Goal: Find contact information: Find contact information

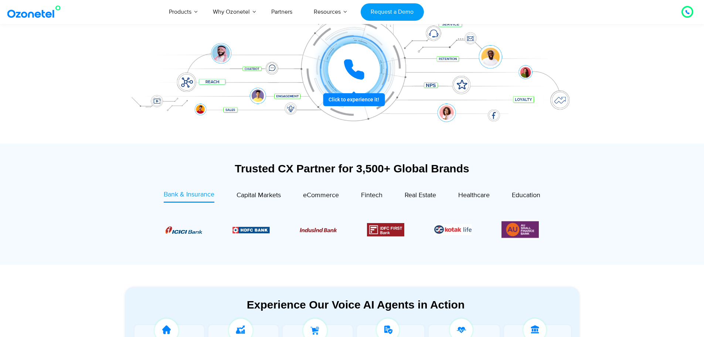
scroll to position [74, 0]
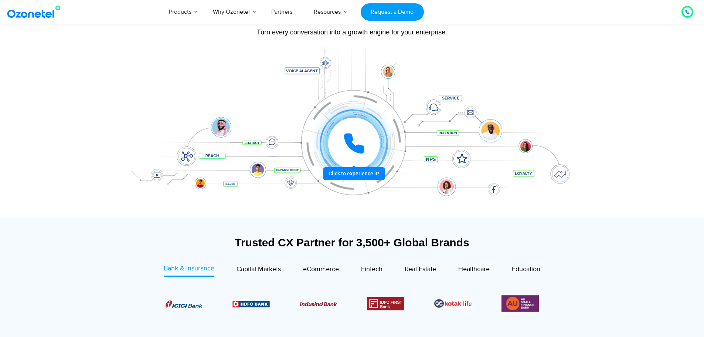
click at [358, 171] on div at bounding box center [353, 143] width 55 height 55
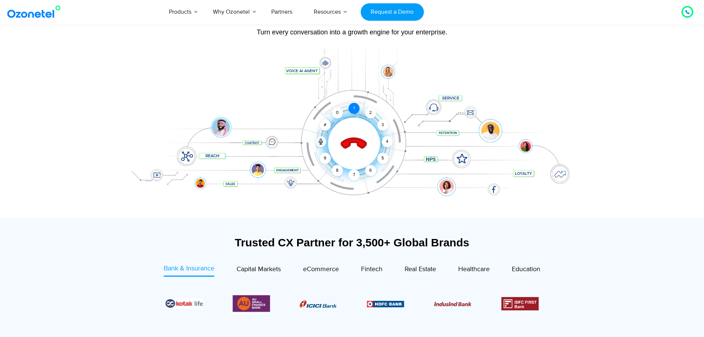
click at [351, 106] on div "1" at bounding box center [354, 108] width 11 height 11
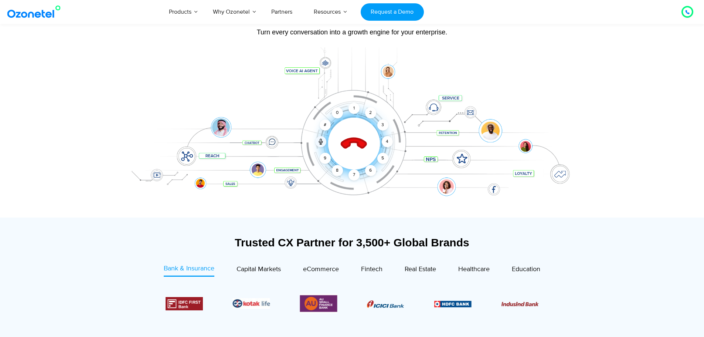
click at [355, 141] on icon at bounding box center [354, 144] width 26 height 26
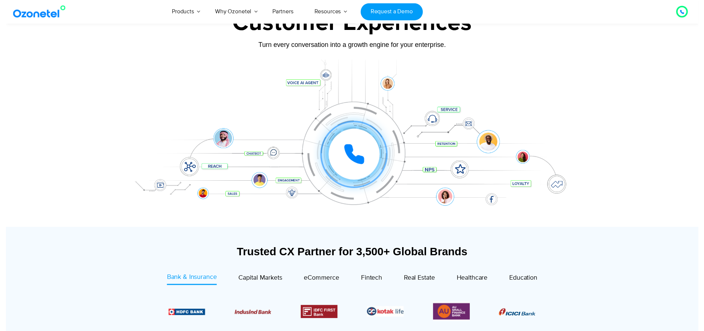
scroll to position [0, 0]
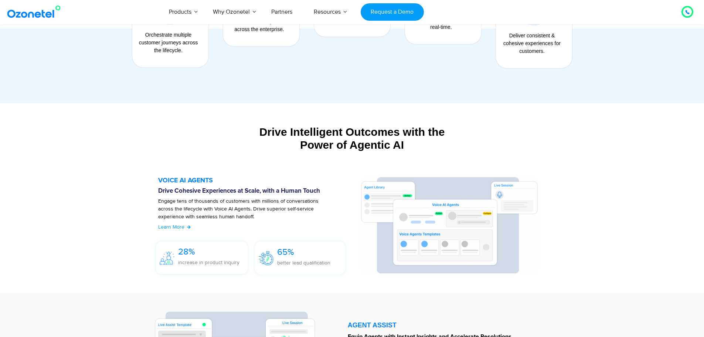
scroll to position [629, 0]
